Goal: Task Accomplishment & Management: Manage account settings

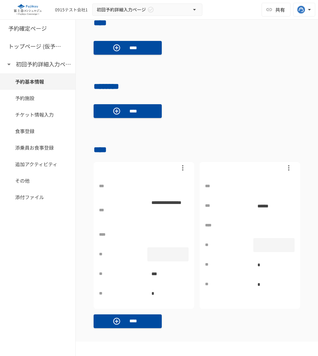
scroll to position [174, 0]
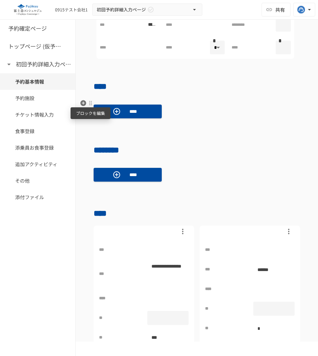
click at [91, 103] on div at bounding box center [91, 104] width 6 height 6
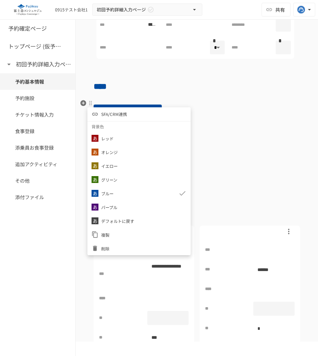
click at [107, 111] on span "SFA/CRM連携" at bounding box center [114, 114] width 26 height 7
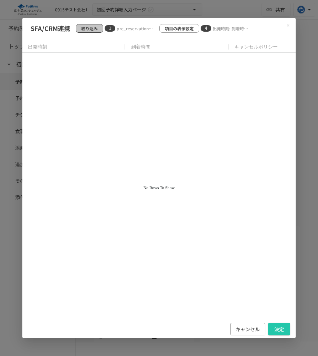
click at [92, 27] on p "絞り込み" at bounding box center [89, 28] width 17 height 7
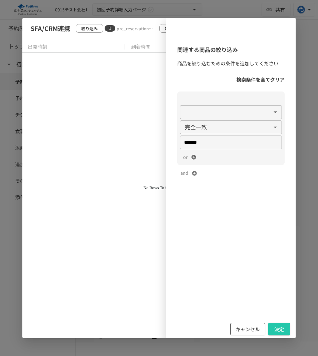
click at [245, 332] on button "キャンセル" at bounding box center [247, 329] width 35 height 13
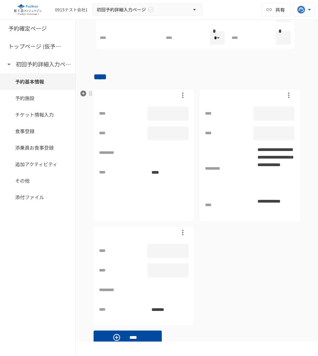
scroll to position [179, 0]
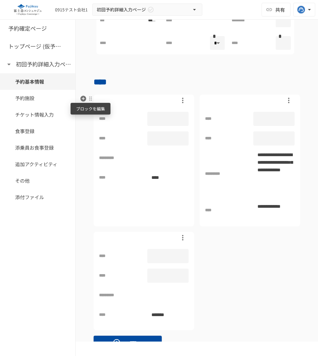
click at [90, 100] on div at bounding box center [91, 99] width 6 height 6
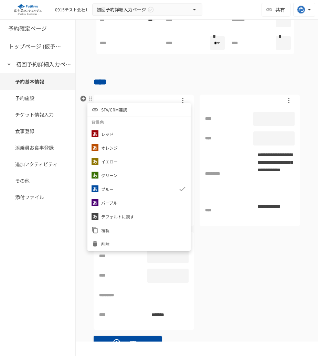
click at [113, 109] on span "SFA/CRM連携" at bounding box center [114, 109] width 26 height 7
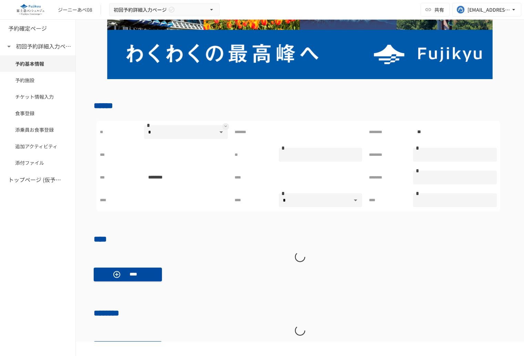
scroll to position [194, 0]
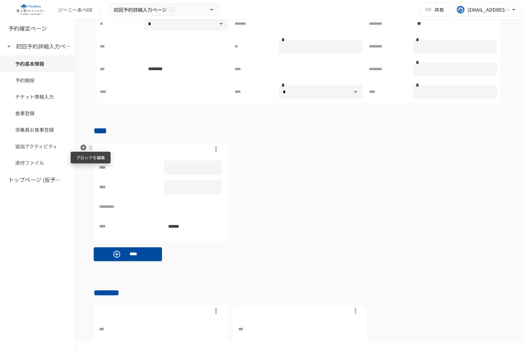
click at [90, 148] on div at bounding box center [91, 148] width 6 height 6
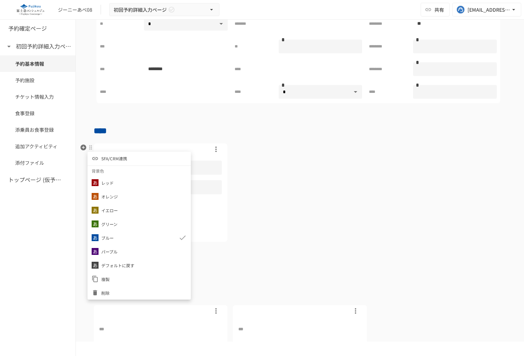
click at [124, 161] on span "SFA/CRM連携" at bounding box center [114, 158] width 26 height 7
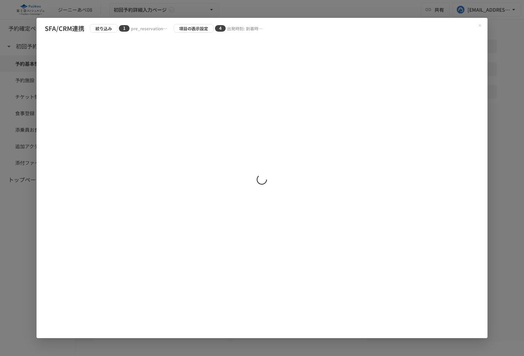
click at [102, 25] on div "絞り込み 1 pre_reservation_id/含む:PREVIEW" at bounding box center [129, 28] width 78 height 9
click at [108, 30] on p "絞り込み" at bounding box center [103, 28] width 17 height 7
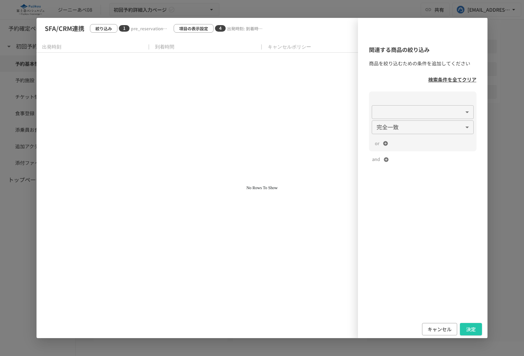
click at [455, 80] on p "検索条件を全てクリア" at bounding box center [452, 80] width 48 height 8
type input "**********"
type input "**"
click at [467, 325] on button "決定" at bounding box center [471, 329] width 22 height 13
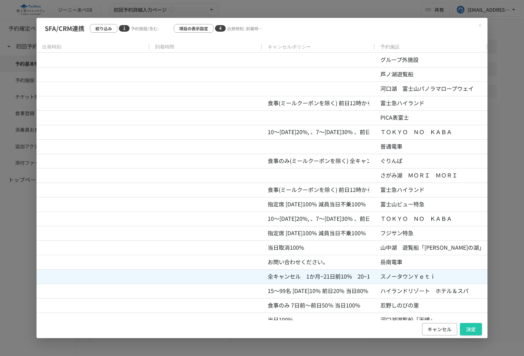
scroll to position [455, 0]
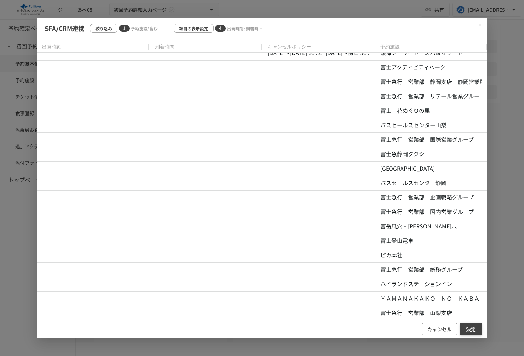
click at [466, 325] on button "決定" at bounding box center [471, 329] width 22 height 13
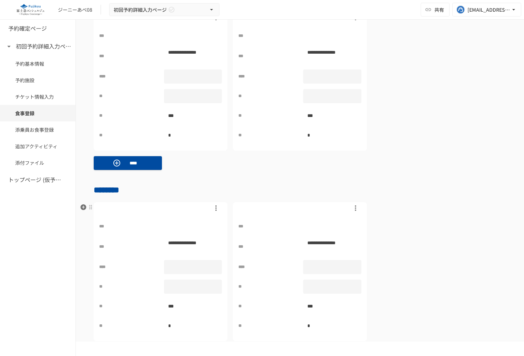
scroll to position [2829, 0]
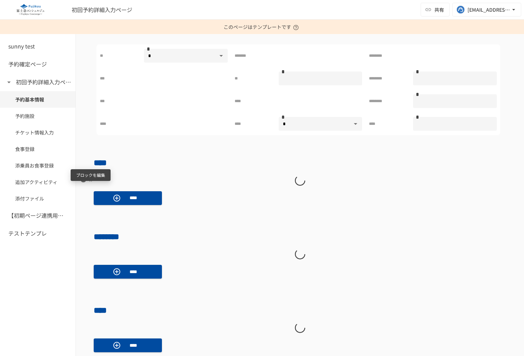
scroll to position [191, 0]
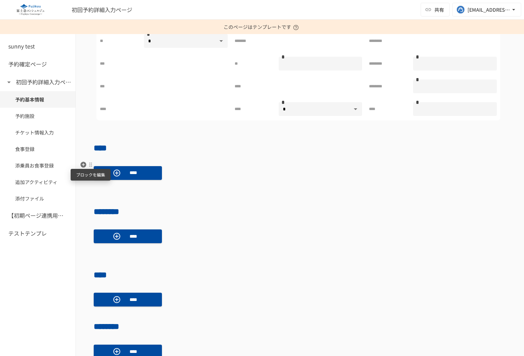
click at [90, 163] on div at bounding box center [91, 165] width 6 height 6
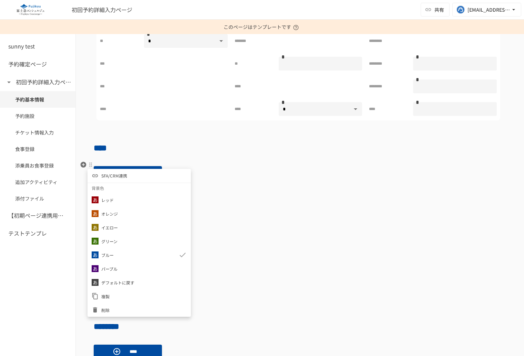
click at [125, 175] on span "SFA/CRM連携" at bounding box center [114, 176] width 26 height 7
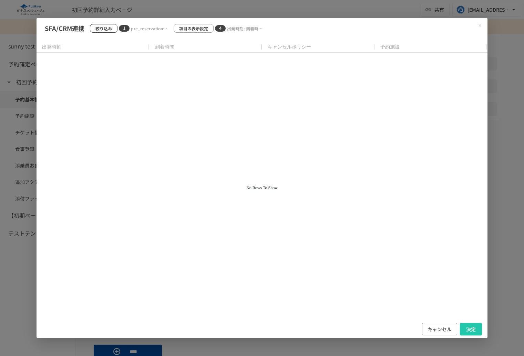
click at [106, 28] on p "絞り込み" at bounding box center [103, 28] width 17 height 7
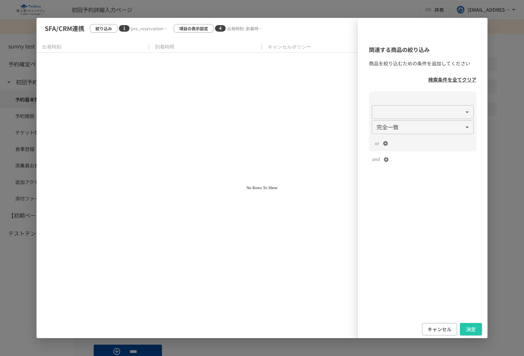
click at [460, 80] on p "検索条件を全てクリア" at bounding box center [452, 80] width 48 height 8
type input "**********"
type input "**"
click at [471, 331] on button "決定" at bounding box center [471, 329] width 22 height 13
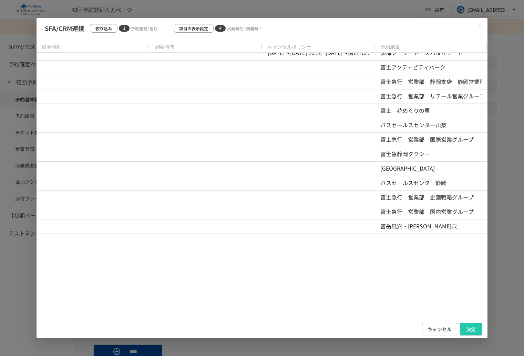
scroll to position [0, 0]
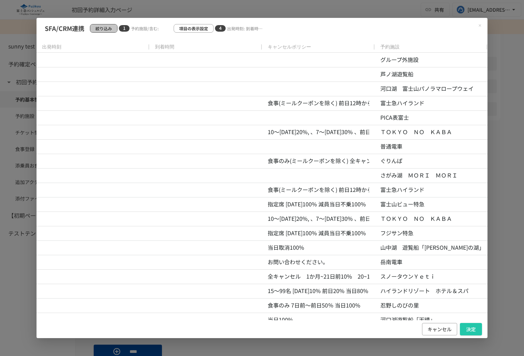
click at [103, 28] on p "絞り込み" at bounding box center [103, 28] width 17 height 7
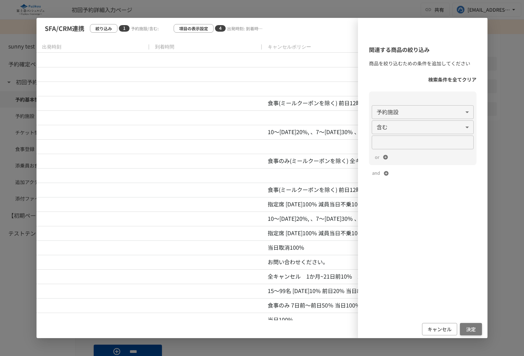
click at [467, 333] on button "決定" at bounding box center [471, 329] width 22 height 13
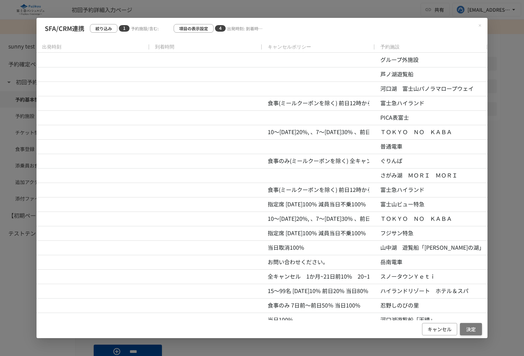
click at [476, 330] on button "決定" at bounding box center [471, 329] width 22 height 13
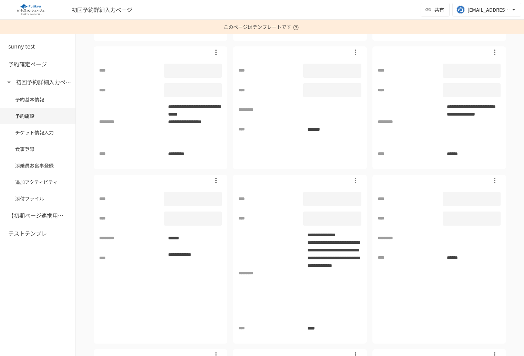
scroll to position [1410, 0]
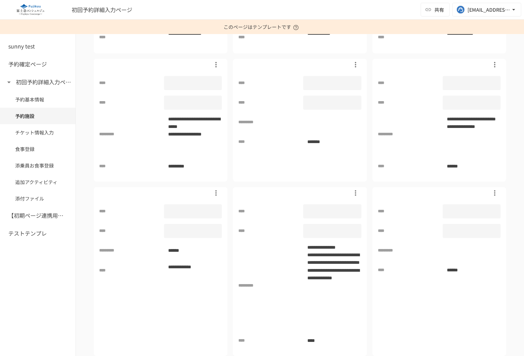
click at [70, 292] on div "Test sunny test 予約確定ページ 初回予約詳細入力ページ 予約基本情報 予約施設 チケット情報入力 食事登録 添乗員お食事登録 追加アクティビテ…" at bounding box center [38, 188] width 76 height 337
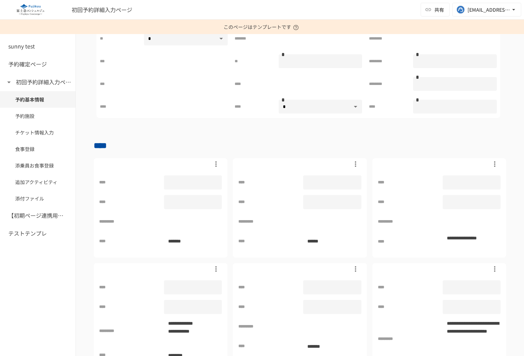
scroll to position [206, 0]
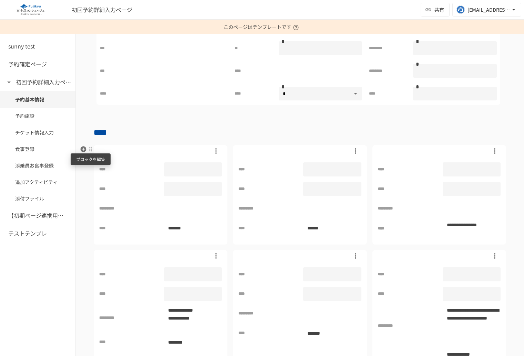
click at [89, 149] on div at bounding box center [91, 150] width 6 height 6
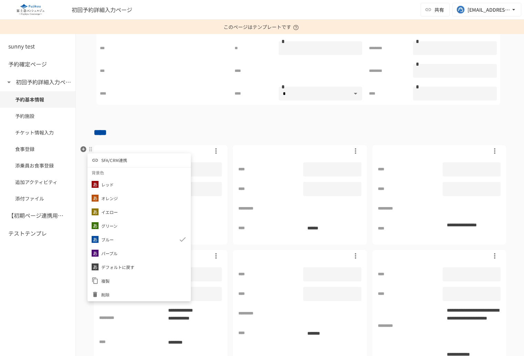
click at [108, 158] on span "SFA/CRM連携" at bounding box center [114, 160] width 26 height 7
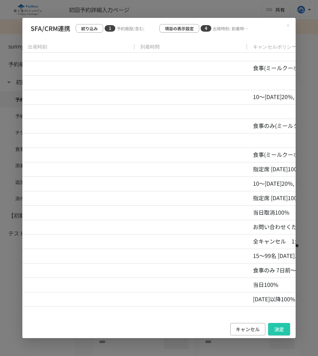
scroll to position [143, 0]
click at [289, 25] on icon "Close modal" at bounding box center [288, 25] width 4 height 4
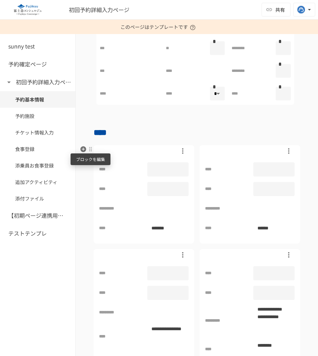
click at [91, 150] on div at bounding box center [91, 150] width 6 height 6
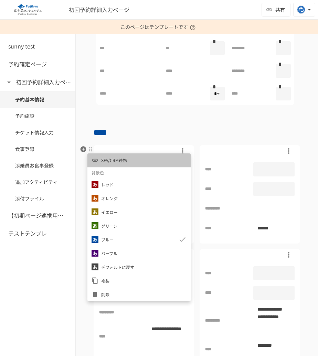
click at [113, 159] on span "SFA/CRM連携" at bounding box center [114, 160] width 26 height 7
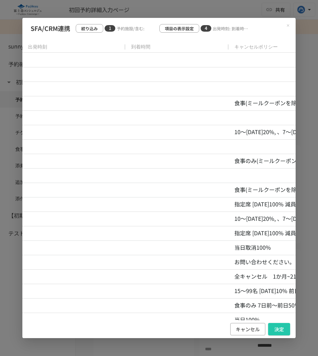
click at [289, 26] on icon "Close modal" at bounding box center [288, 25] width 2 height 2
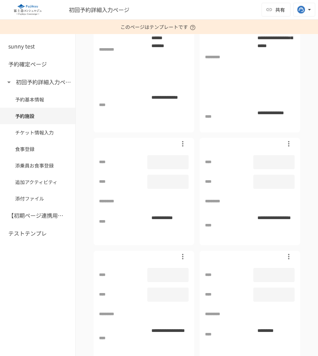
scroll to position [2620, 0]
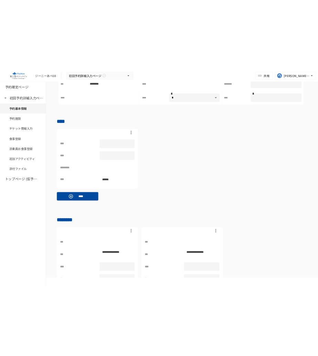
scroll to position [242, 0]
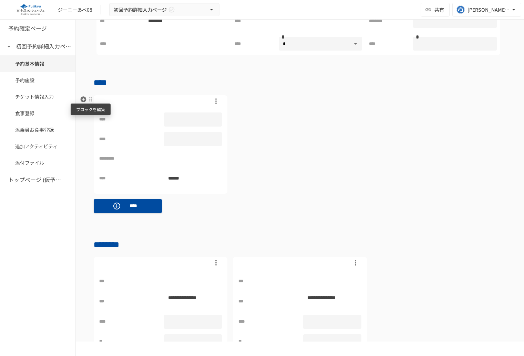
click at [89, 102] on div at bounding box center [91, 100] width 6 height 6
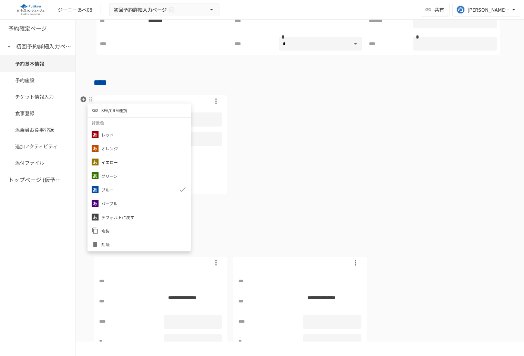
click at [108, 106] on li "SFA/CRM連携" at bounding box center [138, 111] width 103 height 14
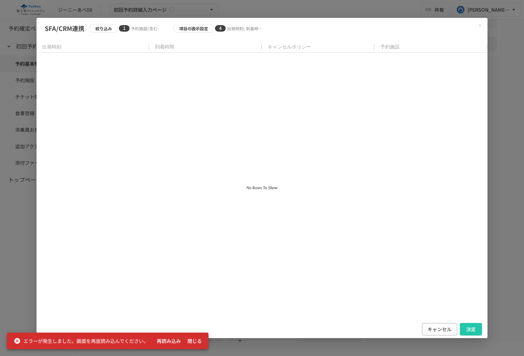
click at [192, 142] on div at bounding box center [262, 187] width 450 height 268
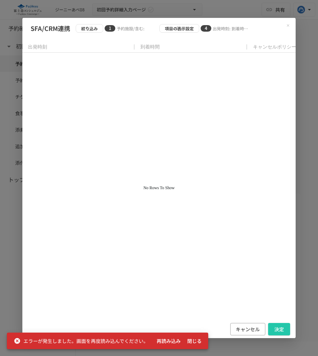
scroll to position [178, 0]
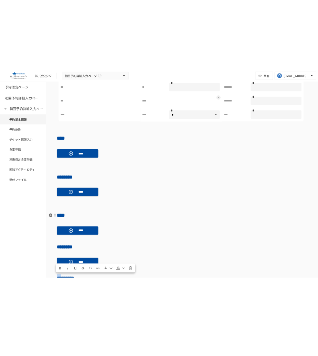
scroll to position [212, 0]
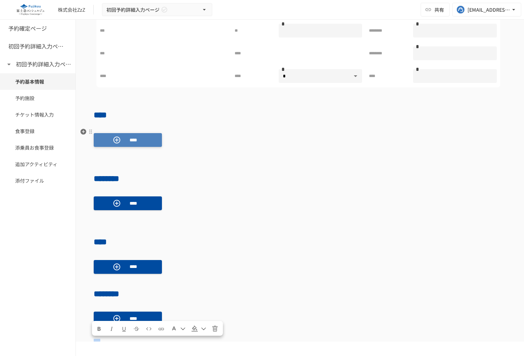
click at [132, 142] on p "****" at bounding box center [133, 140] width 19 height 8
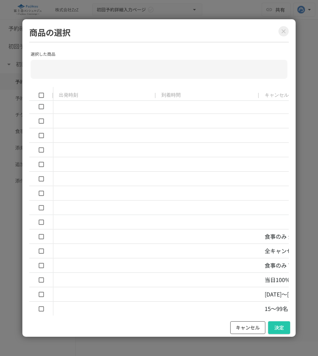
scroll to position [0, 0]
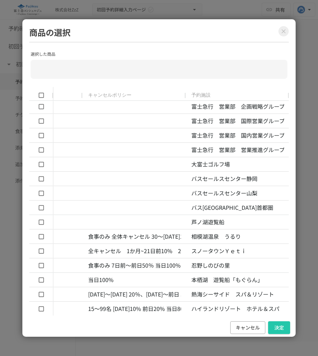
click at [286, 33] on icon "Close modal" at bounding box center [283, 31] width 7 height 7
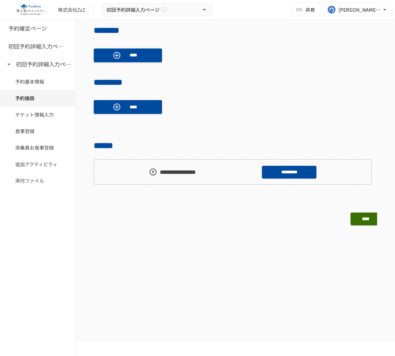
scroll to position [444, 0]
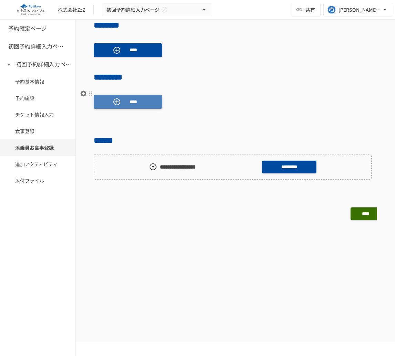
click at [137, 104] on p "****" at bounding box center [133, 102] width 19 height 8
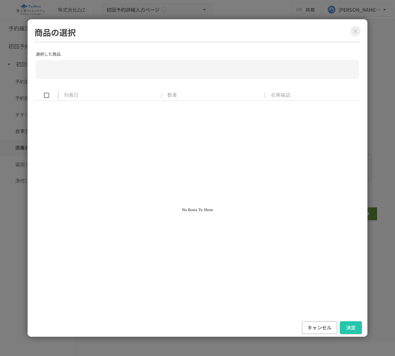
click at [318, 31] on icon "Close modal" at bounding box center [355, 31] width 4 height 4
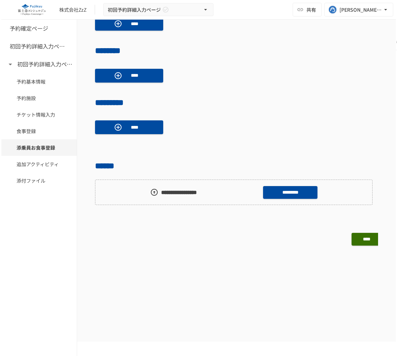
scroll to position [0, 0]
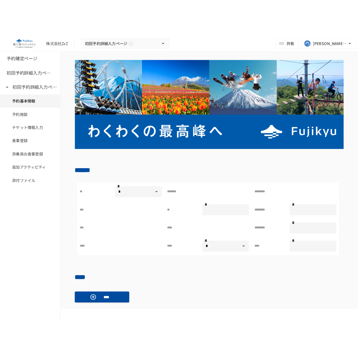
scroll to position [7, 0]
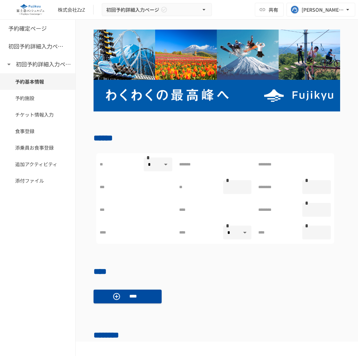
click at [166, 303] on div "****" at bounding box center [217, 296] width 247 height 25
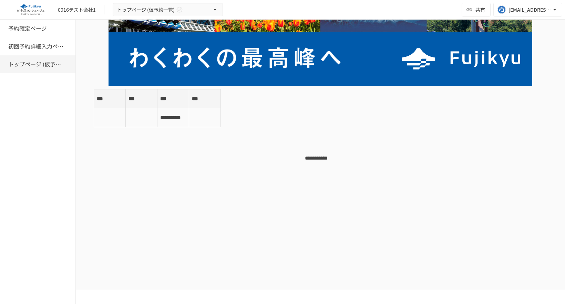
scroll to position [82, 0]
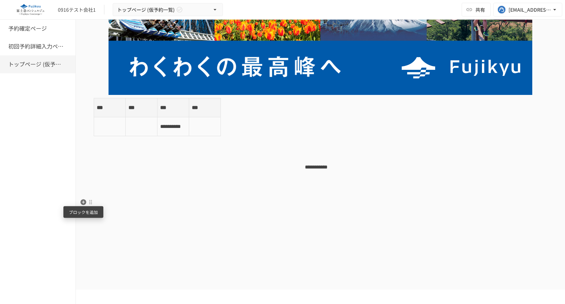
click at [84, 203] on icon "button" at bounding box center [84, 202] width 6 height 6
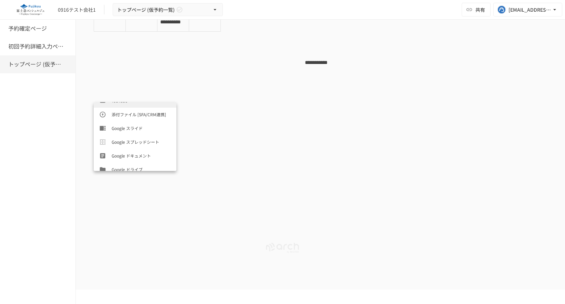
scroll to position [317, 0]
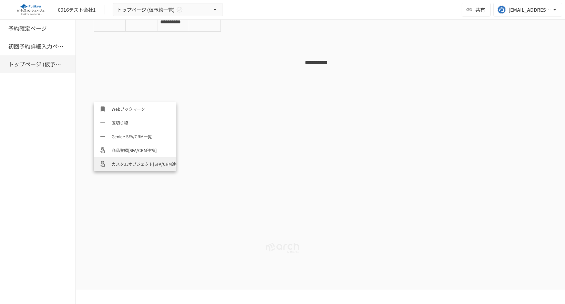
click at [133, 160] on li "カスタムオブジェクト[SFA/CRM連携]" at bounding box center [135, 164] width 83 height 14
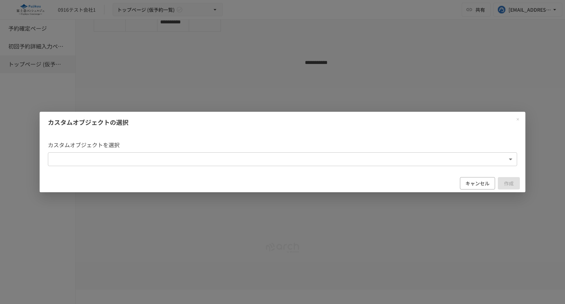
click at [189, 159] on body "**********" at bounding box center [282, 145] width 565 height 290
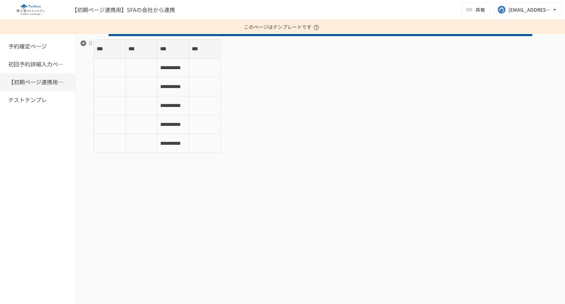
scroll to position [157, 0]
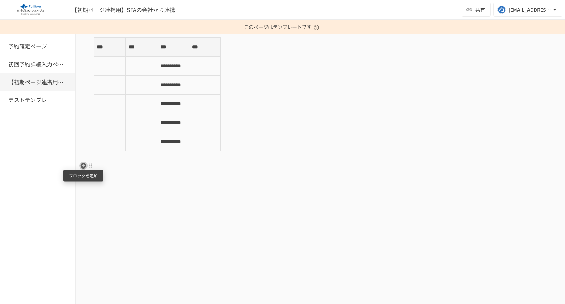
click at [83, 164] on icon "button" at bounding box center [83, 166] width 7 height 7
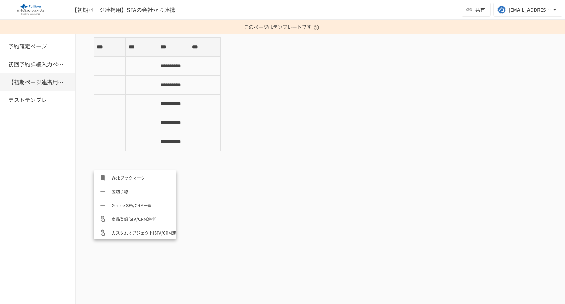
scroll to position [316, 0]
click at [137, 208] on span "Geniee SFA/CRM一覧" at bounding box center [141, 205] width 59 height 7
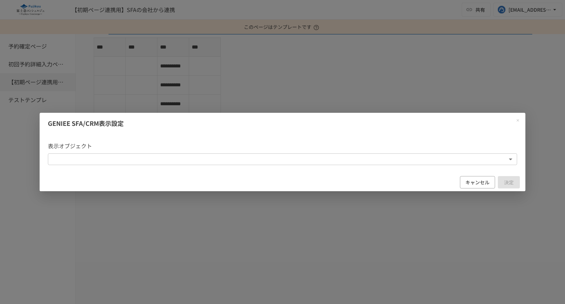
click at [247, 154] on body "**********" at bounding box center [282, 152] width 565 height 304
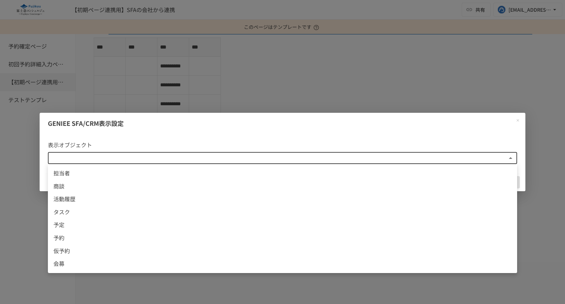
click at [271, 49] on div at bounding box center [282, 152] width 565 height 304
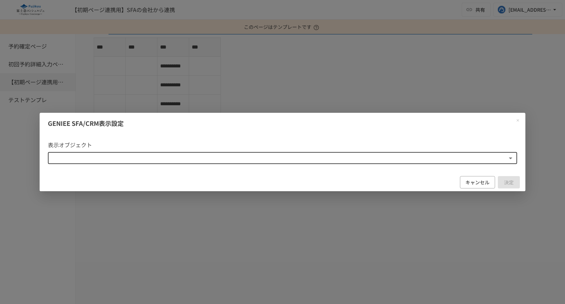
click at [199, 85] on div "GENIEE SFA/CRM表示設定 表示オブジェクト ​ ​ キャンセル 決定" at bounding box center [282, 152] width 565 height 304
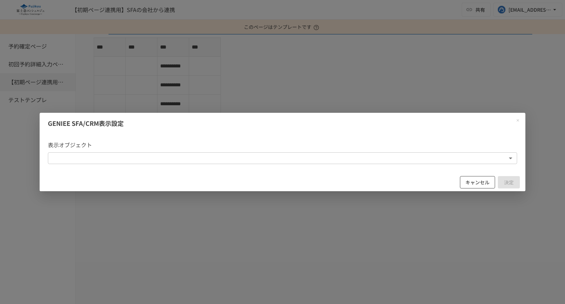
click at [476, 181] on button "キャンセル" at bounding box center [477, 182] width 35 height 13
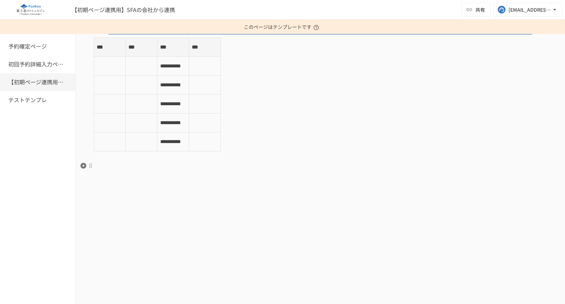
scroll to position [0, 0]
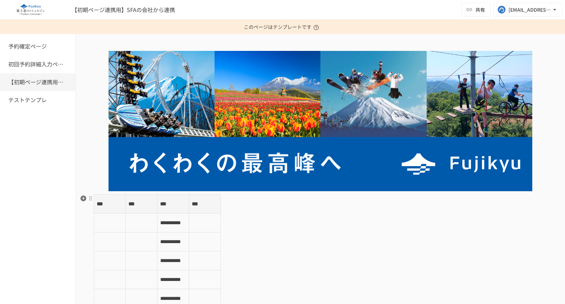
click at [405, 238] on div "**********" at bounding box center [320, 252] width 453 height 114
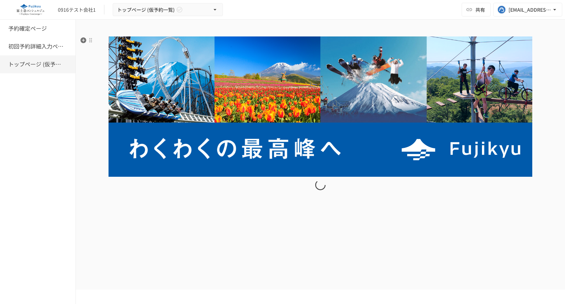
scroll to position [107, 0]
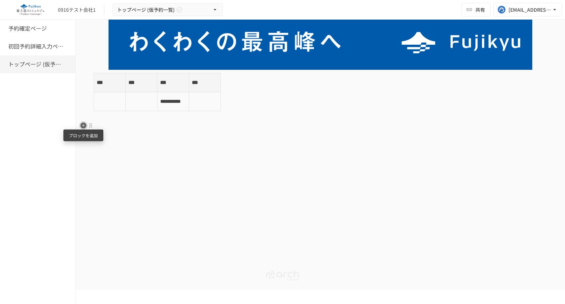
click at [84, 126] on icon "button" at bounding box center [84, 126] width 6 height 6
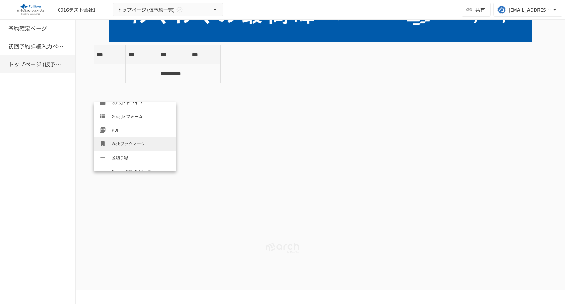
scroll to position [317, 0]
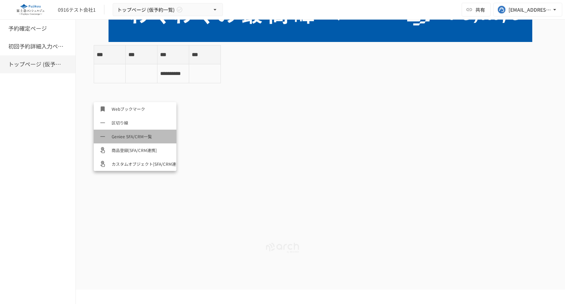
click at [143, 134] on span "Geniee SFA/CRM一覧" at bounding box center [141, 136] width 59 height 7
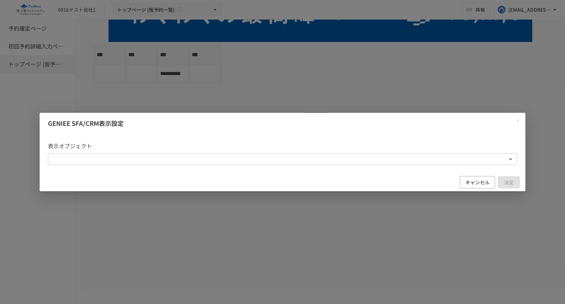
click at [282, 163] on body "**********" at bounding box center [282, 145] width 565 height 290
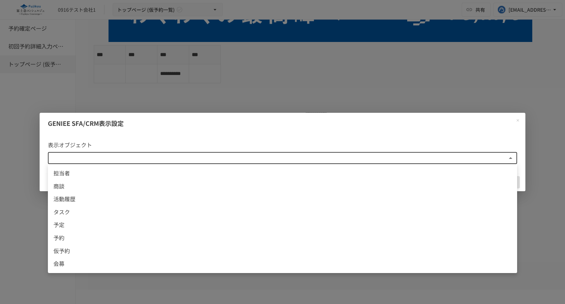
click at [229, 86] on div at bounding box center [282, 152] width 565 height 304
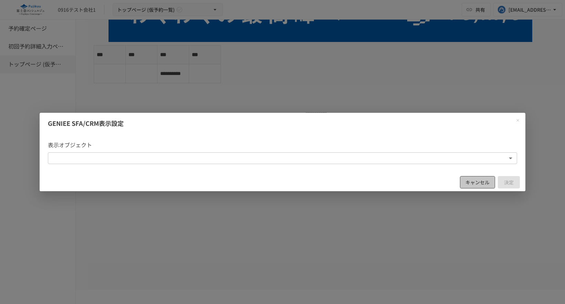
click at [472, 180] on button "キャンセル" at bounding box center [477, 182] width 35 height 13
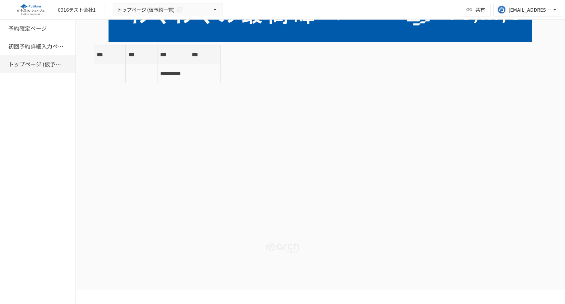
click at [350, 151] on div "**********" at bounding box center [320, 55] width 489 height 308
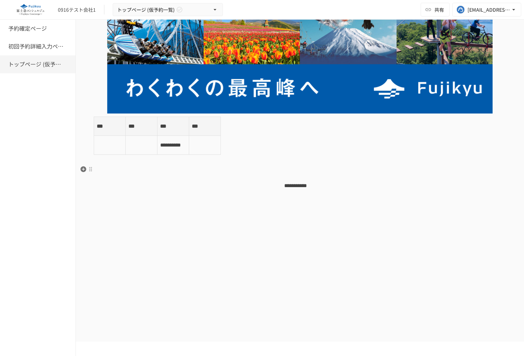
scroll to position [60, 0]
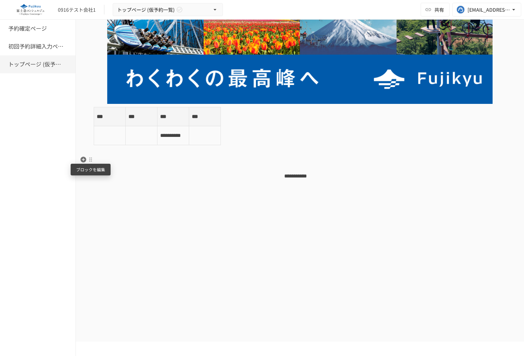
click at [90, 161] on div at bounding box center [91, 160] width 6 height 6
click at [117, 202] on li "ブロックの設定" at bounding box center [138, 199] width 103 height 14
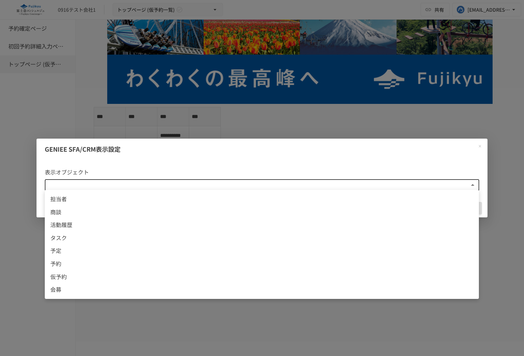
scroll to position [1, 0]
click at [153, 180] on body "**********" at bounding box center [262, 171] width 524 height 342
click at [147, 152] on div at bounding box center [262, 178] width 524 height 356
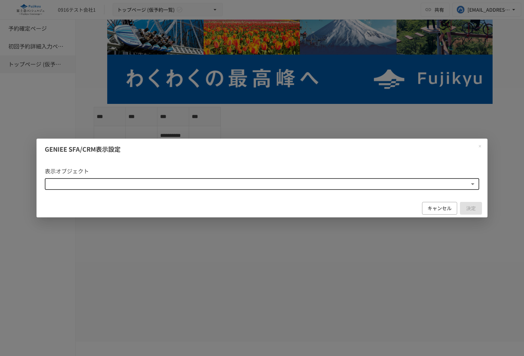
click at [480, 147] on icon "Close modal" at bounding box center [479, 146] width 2 height 2
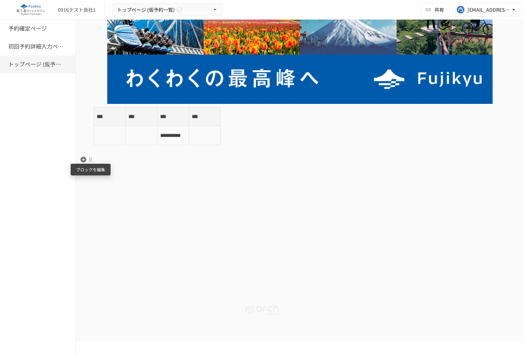
click at [90, 160] on div at bounding box center [91, 160] width 6 height 6
click at [124, 181] on span "削除" at bounding box center [143, 184] width 85 height 7
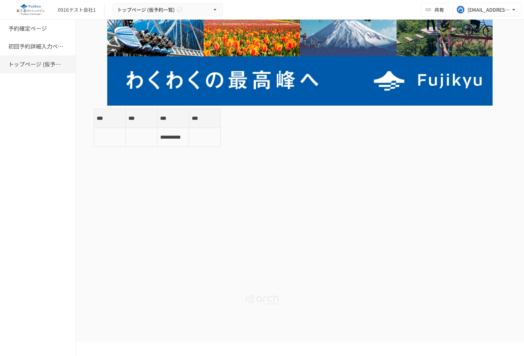
scroll to position [0, 0]
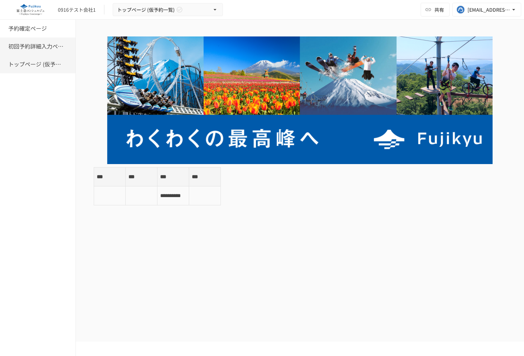
click at [38, 46] on h6 "初回予約詳細入力ページ" at bounding box center [35, 46] width 55 height 9
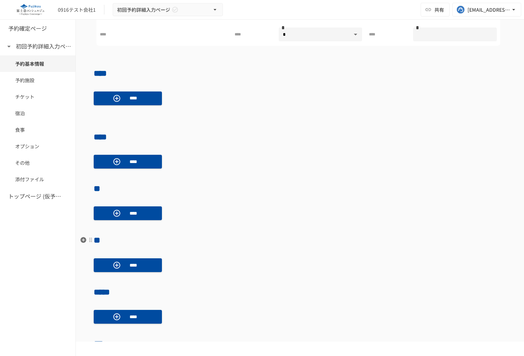
scroll to position [251, 0]
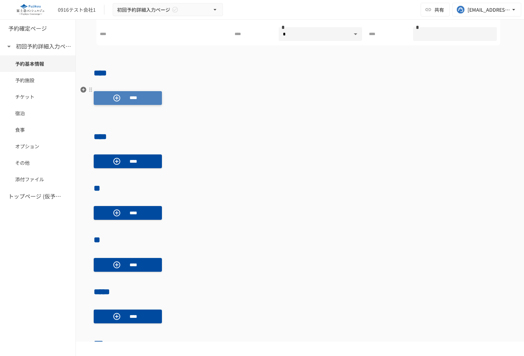
click at [120, 97] on icon "button" at bounding box center [117, 98] width 8 height 8
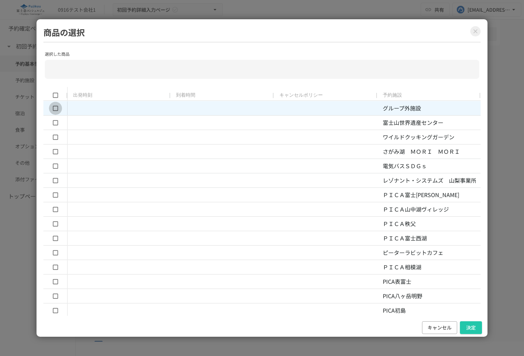
type input "**********"
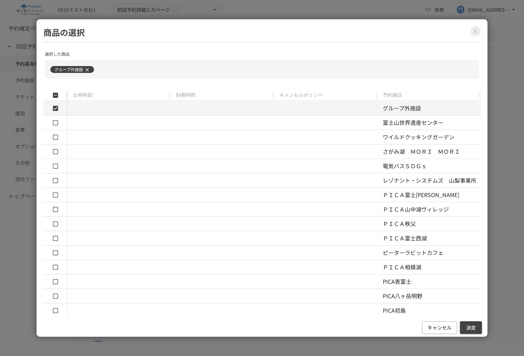
click at [475, 329] on button "決定" at bounding box center [471, 328] width 22 height 13
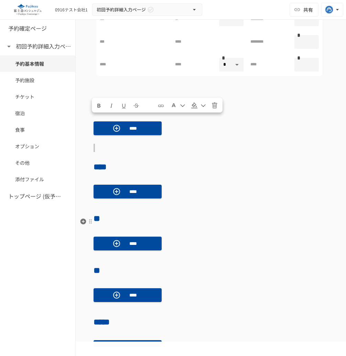
scroll to position [111, 0]
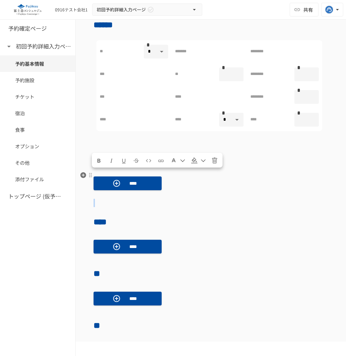
click at [218, 183] on div "****" at bounding box center [211, 183] width 235 height 25
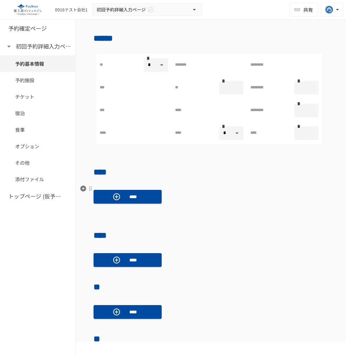
scroll to position [99, 0]
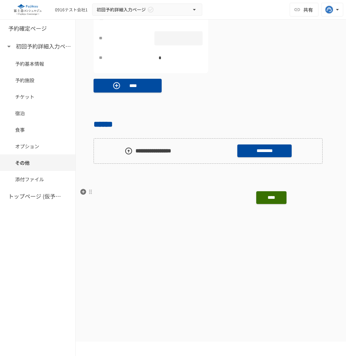
scroll to position [866, 0]
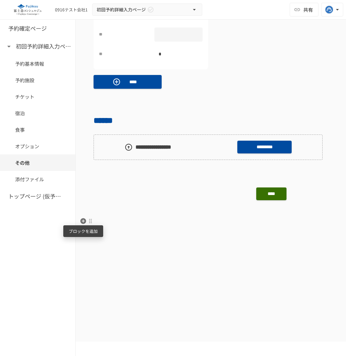
click at [83, 219] on icon "button" at bounding box center [84, 221] width 6 height 6
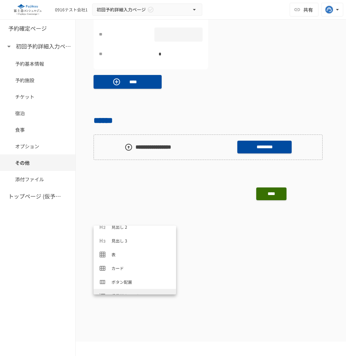
scroll to position [26, 0]
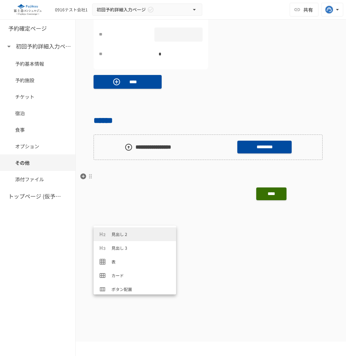
click at [115, 173] on p at bounding box center [211, 177] width 235 height 9
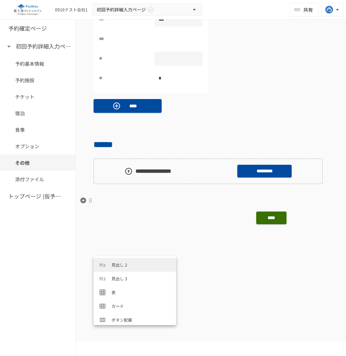
scroll to position [835, 0]
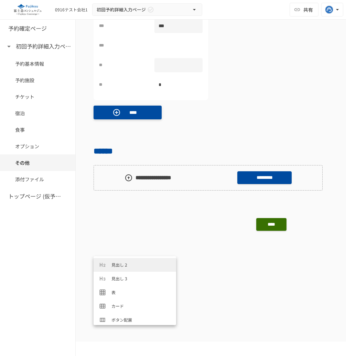
click at [128, 115] on p "****" at bounding box center [133, 113] width 19 height 8
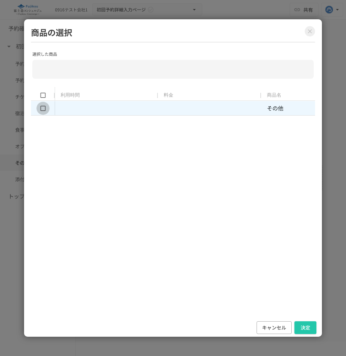
type input "**********"
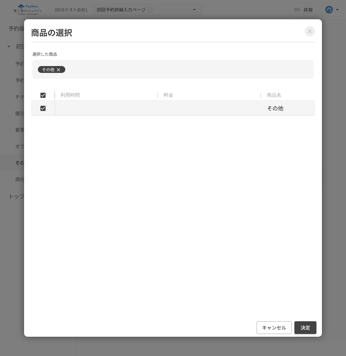
click at [308, 330] on button "決定" at bounding box center [306, 328] width 22 height 13
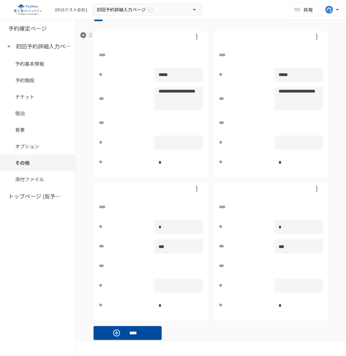
scroll to position [768, 0]
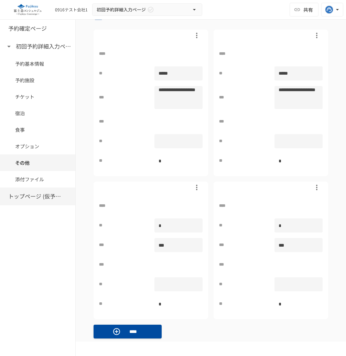
click at [36, 197] on h6 "トップページ (仮予約一覧)" at bounding box center [35, 196] width 55 height 9
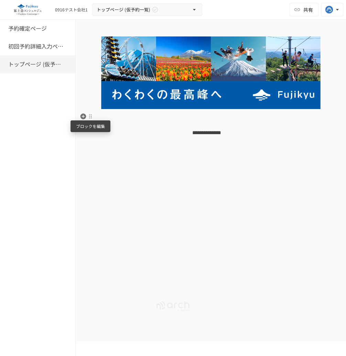
click at [91, 114] on div at bounding box center [91, 117] width 6 height 6
click at [118, 186] on div at bounding box center [173, 178] width 346 height 356
click at [82, 116] on icon "button" at bounding box center [84, 117] width 6 height 6
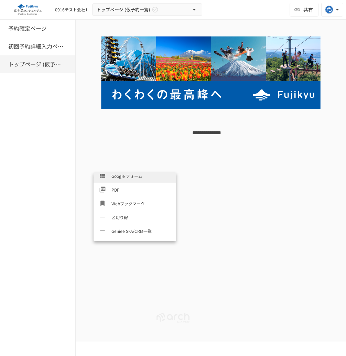
scroll to position [293, 0]
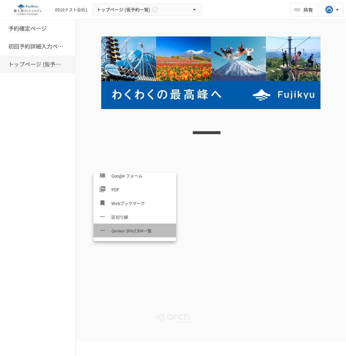
click at [124, 235] on li "Geniee SFA/CRM一覧" at bounding box center [135, 231] width 83 height 14
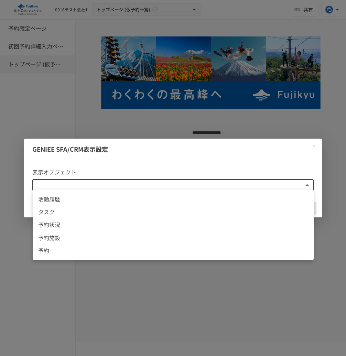
scroll to position [1, 0]
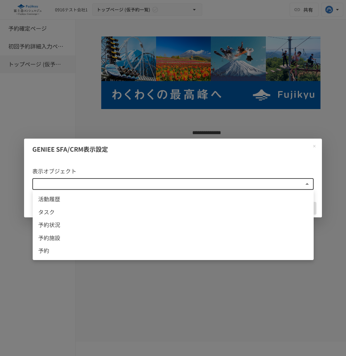
click at [269, 184] on body "0916テスト会社1 トップページ (仮予約一覧) 共有 [EMAIL_ADDRESS][DOMAIN_NAME] 予約確定ページ 初回予約詳細入力ページ ト…" at bounding box center [173, 171] width 346 height 342
click at [316, 131] on div at bounding box center [173, 178] width 346 height 356
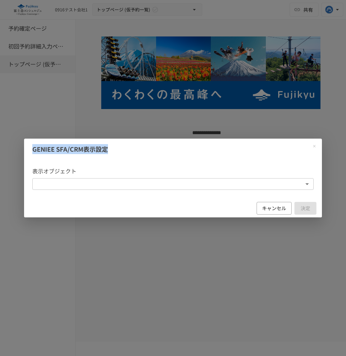
drag, startPoint x: 110, startPoint y: 152, endPoint x: 29, endPoint y: 152, distance: 81.3
click at [29, 152] on h2 "GENIEE SFA/CRM表示設定" at bounding box center [173, 149] width 298 height 21
copy p "GENIEE SFA/CRM表示設定"
click at [273, 207] on button "キャンセル" at bounding box center [274, 208] width 35 height 13
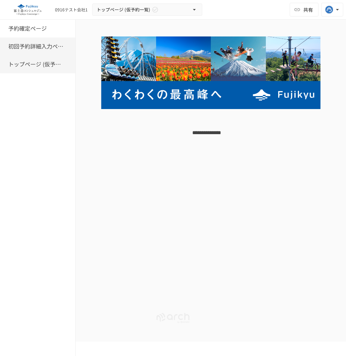
click at [40, 49] on h6 "初回予約詳細入力ページ" at bounding box center [35, 46] width 55 height 9
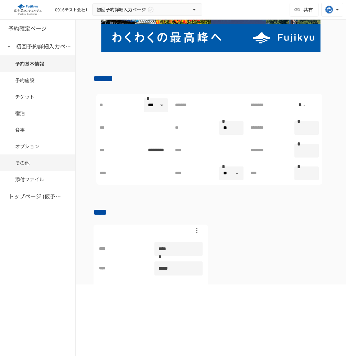
scroll to position [51, 0]
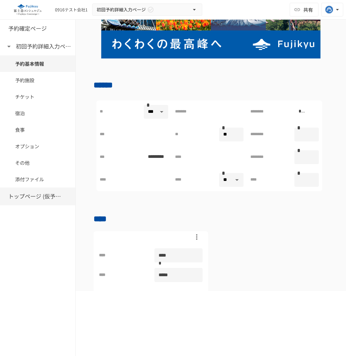
click at [47, 196] on h6 "トップページ (仮予約一覧)" at bounding box center [35, 196] width 55 height 9
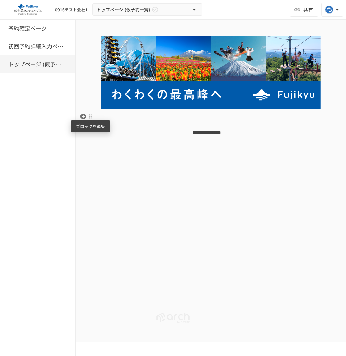
click at [89, 119] on div at bounding box center [90, 116] width 6 height 8
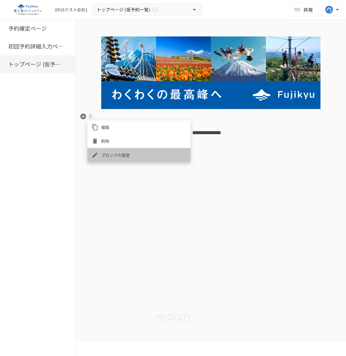
click at [107, 154] on span "ブロックの設定" at bounding box center [143, 155] width 85 height 7
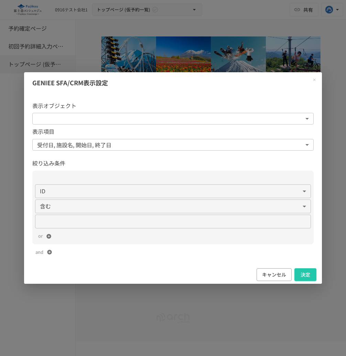
click at [140, 116] on body "**********" at bounding box center [173, 171] width 346 height 342
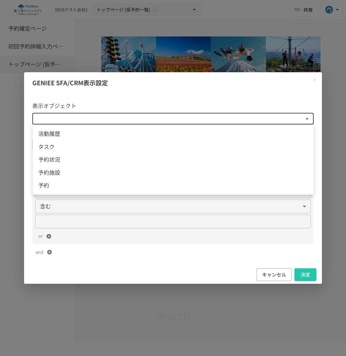
click at [174, 95] on div at bounding box center [173, 178] width 346 height 356
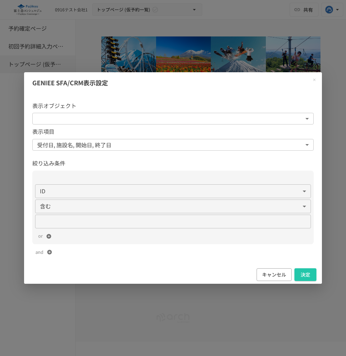
click at [314, 80] on icon "Close modal" at bounding box center [314, 80] width 2 height 2
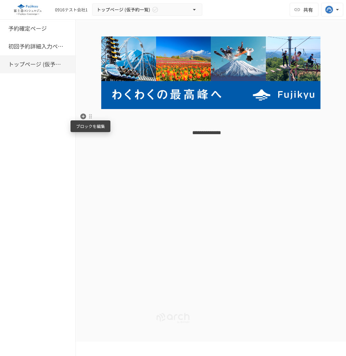
click at [92, 117] on div at bounding box center [91, 117] width 6 height 6
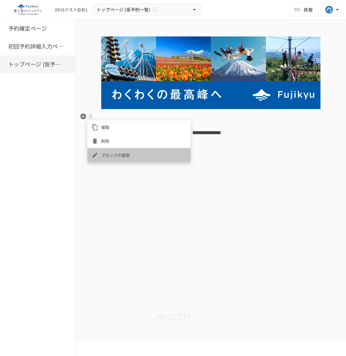
click at [115, 157] on span "ブロックの設定" at bounding box center [143, 155] width 85 height 7
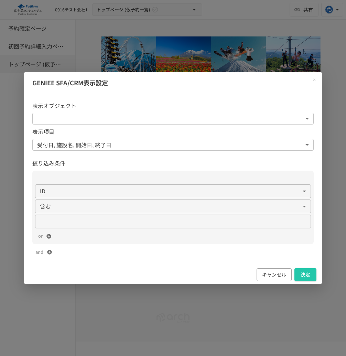
click at [122, 120] on body "**********" at bounding box center [173, 171] width 346 height 342
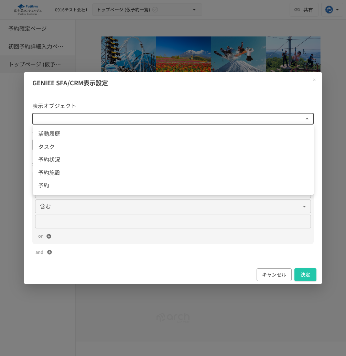
click at [164, 91] on div at bounding box center [173, 178] width 346 height 356
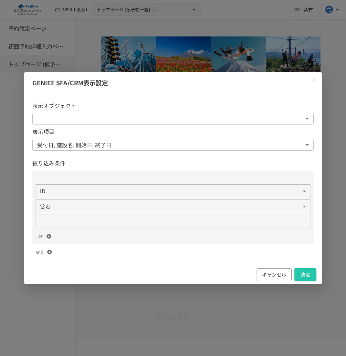
click at [314, 83] on button "Close modal" at bounding box center [315, 80] width 10 height 10
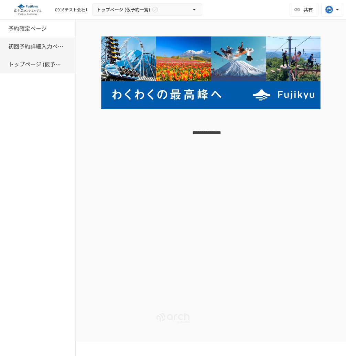
click at [51, 42] on h6 "初回予約詳細入力ページ" at bounding box center [35, 46] width 55 height 9
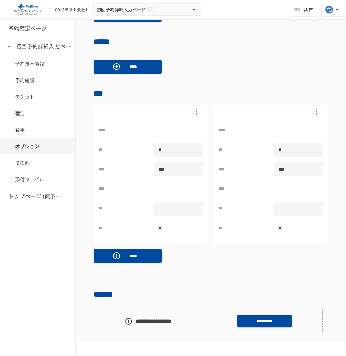
scroll to position [692, 0]
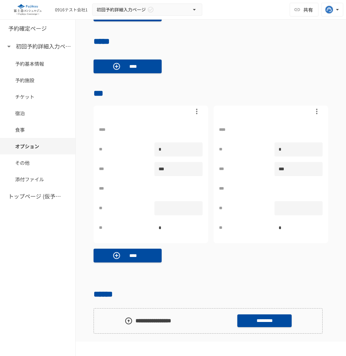
click at [316, 111] on icon "button" at bounding box center [317, 111] width 8 height 8
click at [322, 123] on p "削除" at bounding box center [321, 125] width 8 height 7
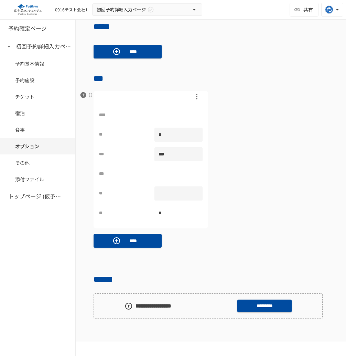
click at [250, 144] on div "**** ** * *** *** *** ** ** *" at bounding box center [211, 160] width 235 height 138
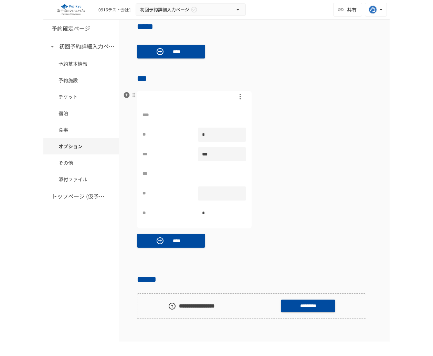
scroll to position [734, 0]
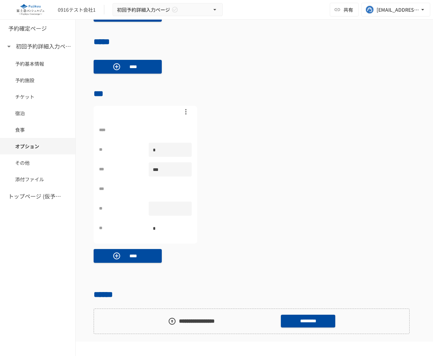
scroll to position [741, 0]
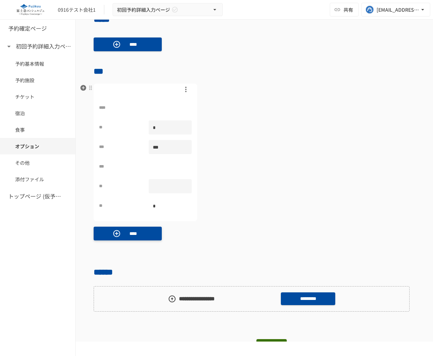
click at [160, 238] on button "****" at bounding box center [128, 234] width 68 height 14
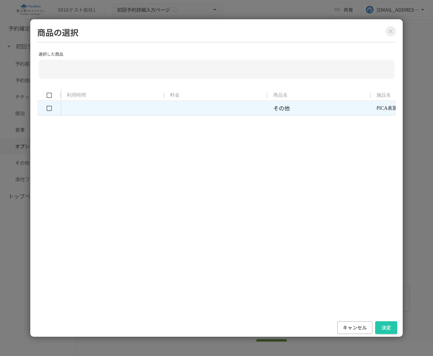
type input "**********"
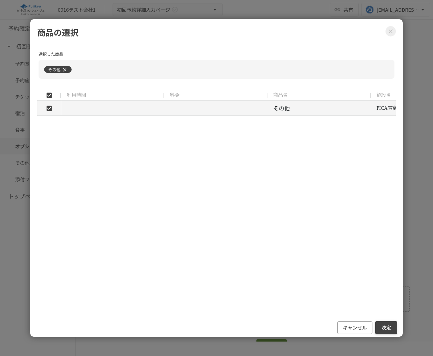
click at [388, 329] on button "決定" at bounding box center [386, 328] width 22 height 13
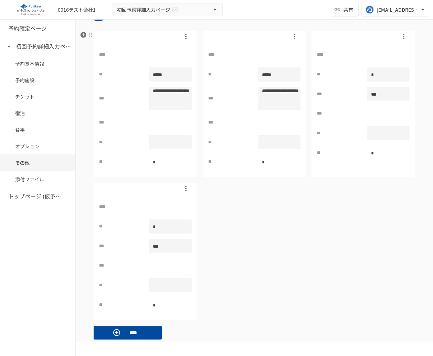
scroll to position [792, 0]
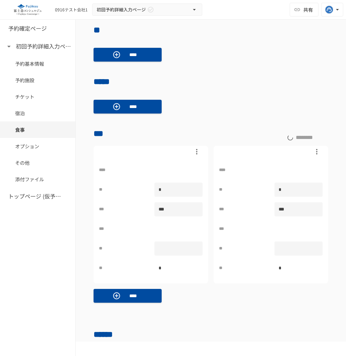
scroll to position [716, 0]
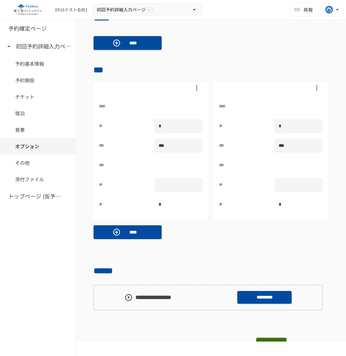
click at [319, 90] on icon "button" at bounding box center [317, 88] width 8 height 8
click at [287, 72] on div at bounding box center [173, 178] width 346 height 356
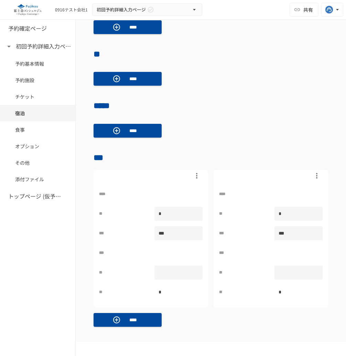
scroll to position [633, 0]
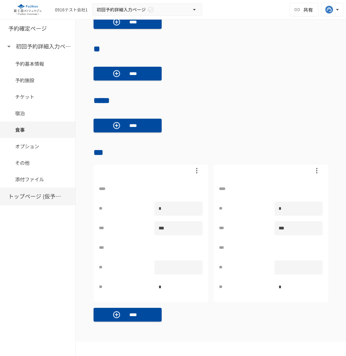
click at [36, 197] on h6 "トップページ (仮予約一覧)" at bounding box center [35, 196] width 55 height 9
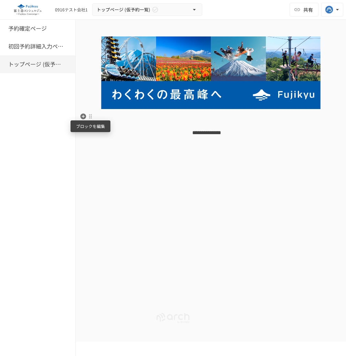
click at [92, 117] on div at bounding box center [91, 117] width 6 height 6
click at [121, 155] on span "ブロックの設定" at bounding box center [143, 155] width 85 height 7
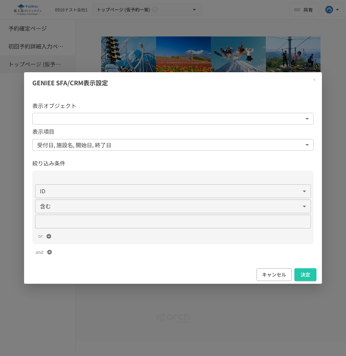
click at [113, 119] on body "**********" at bounding box center [173, 171] width 346 height 342
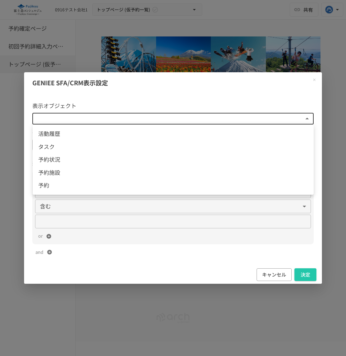
click at [112, 88] on div at bounding box center [173, 178] width 346 height 356
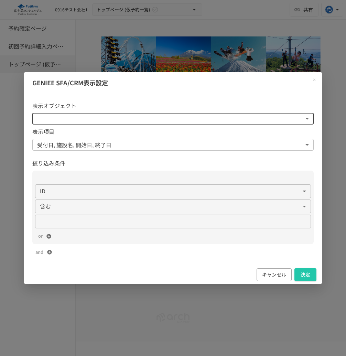
click at [139, 50] on div "**********" at bounding box center [173, 178] width 346 height 356
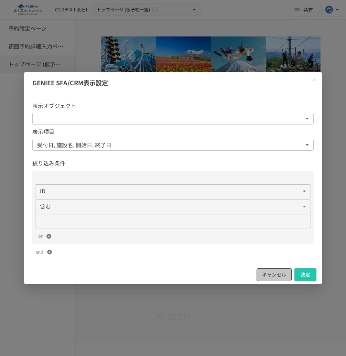
click at [271, 271] on button "キャンセル" at bounding box center [274, 275] width 35 height 13
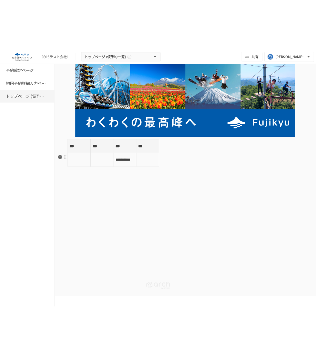
scroll to position [17, 0]
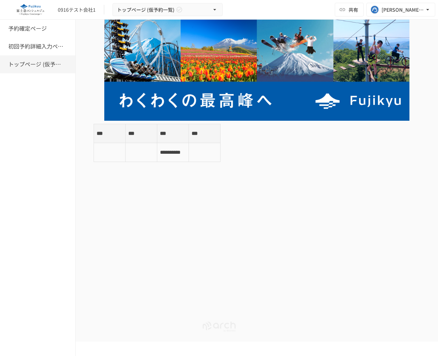
click at [178, 195] on div "**********" at bounding box center [257, 153] width 363 height 268
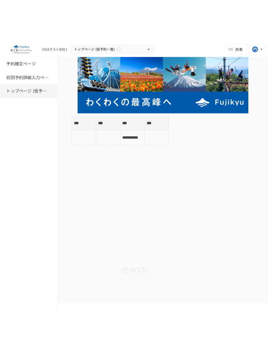
scroll to position [0, 0]
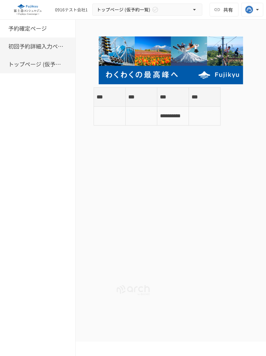
click at [48, 45] on h6 "初回予約詳細入力ページ" at bounding box center [35, 46] width 55 height 9
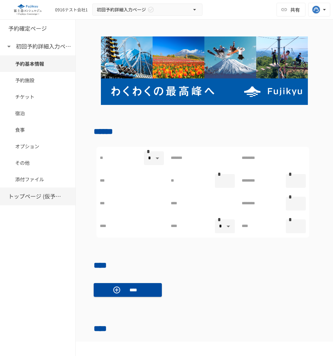
click at [48, 196] on h6 "トップページ (仮予約一覧)" at bounding box center [35, 196] width 55 height 9
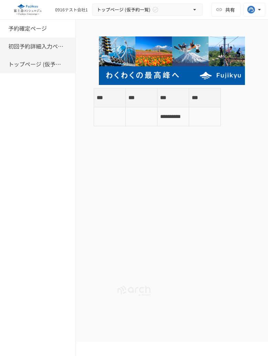
click at [50, 49] on h6 "初回予約詳細入力ページ" at bounding box center [35, 46] width 55 height 9
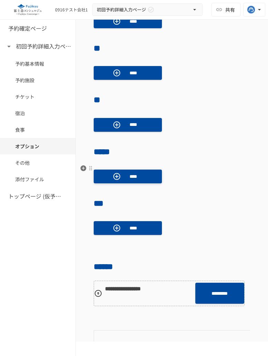
scroll to position [530, 0]
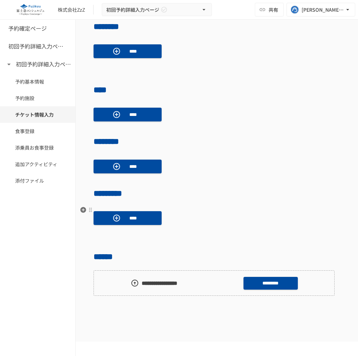
scroll to position [323, 0]
